Goal: Find specific page/section: Find specific page/section

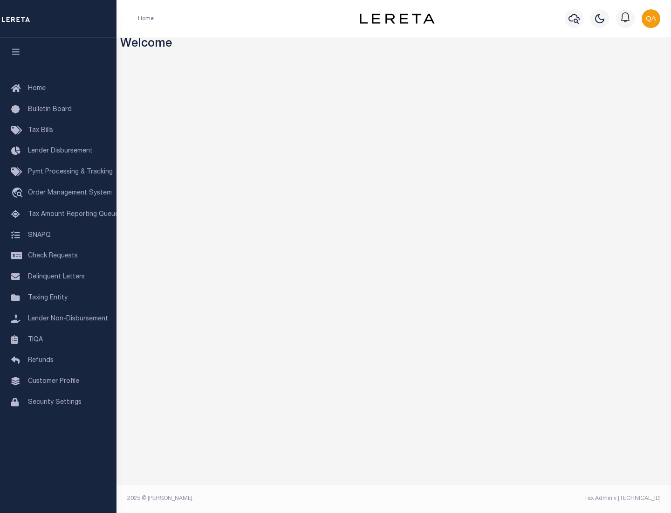
click at [58, 339] on link "TIQA" at bounding box center [58, 339] width 116 height 21
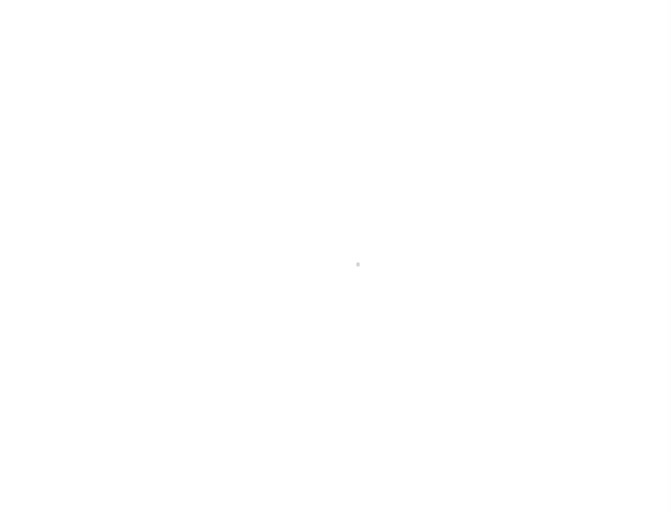
select select "200"
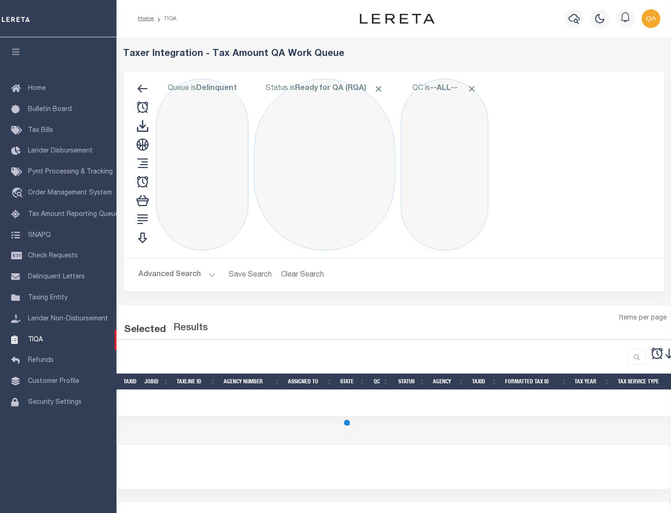
select select "200"
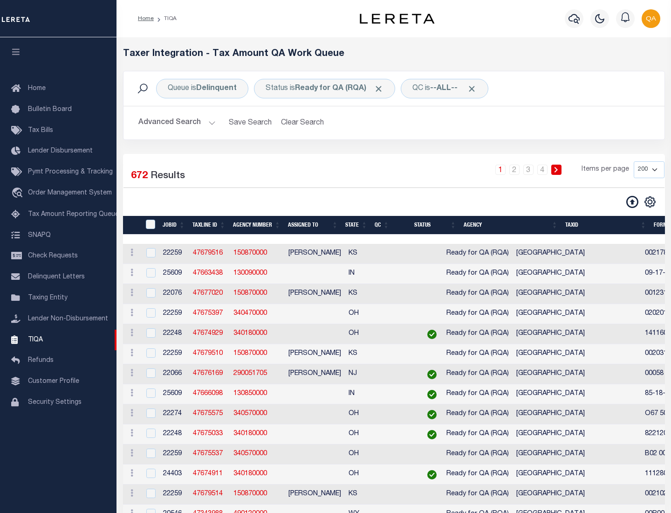
click at [382, 89] on span "Click to Remove" at bounding box center [379, 89] width 10 height 10
